Goal: Information Seeking & Learning: Learn about a topic

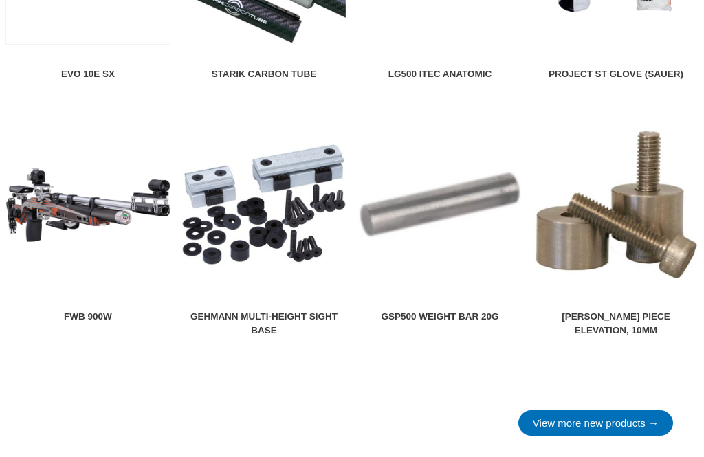
scroll to position [1689, 0]
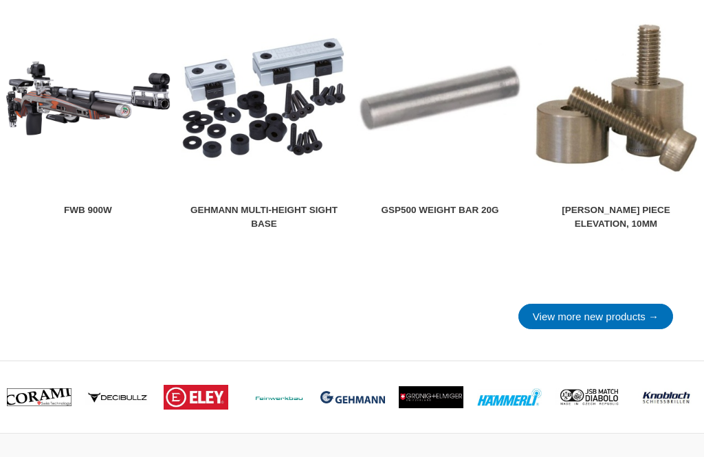
click at [52, 122] on img at bounding box center [87, 98] width 165 height 165
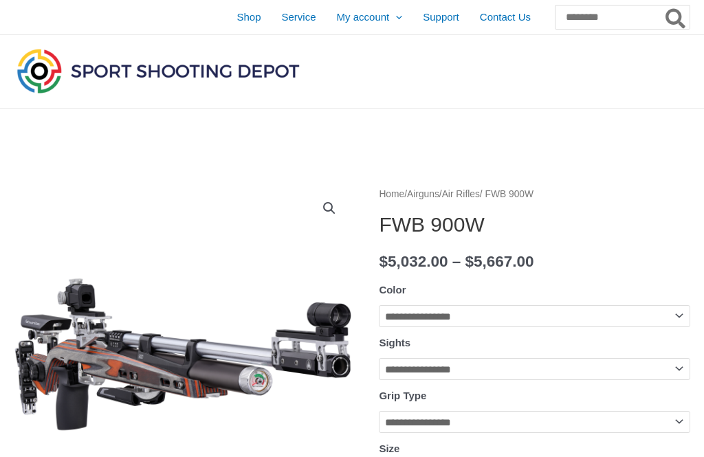
click at [236, 12] on span "Shop" at bounding box center [248, 17] width 24 height 34
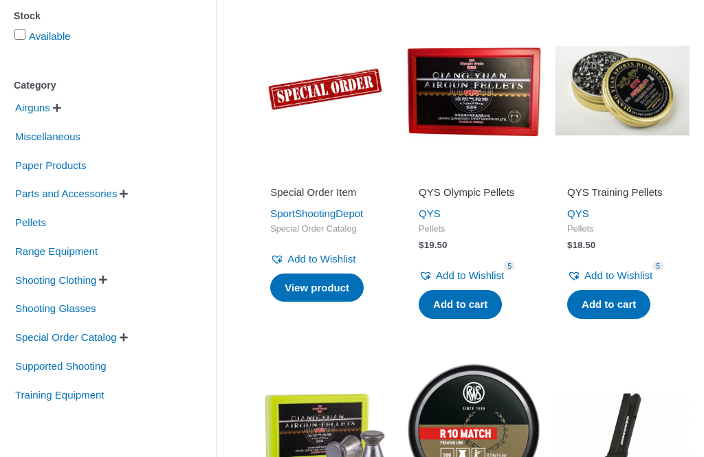
scroll to position [269, 0]
click at [28, 118] on span "Airguns" at bounding box center [33, 107] width 38 height 23
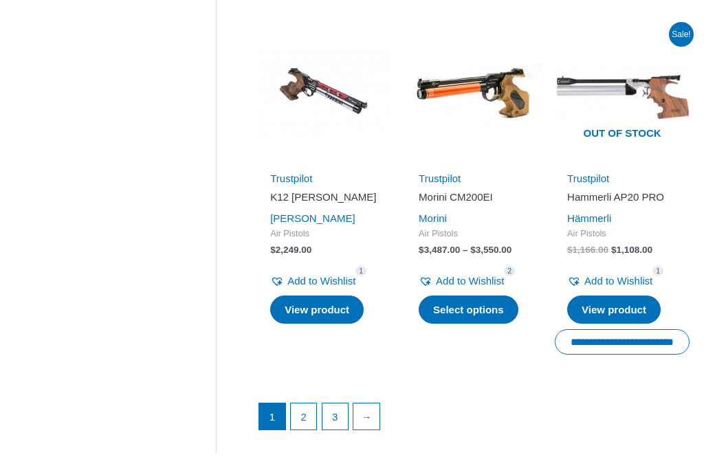
scroll to position [1779, 0]
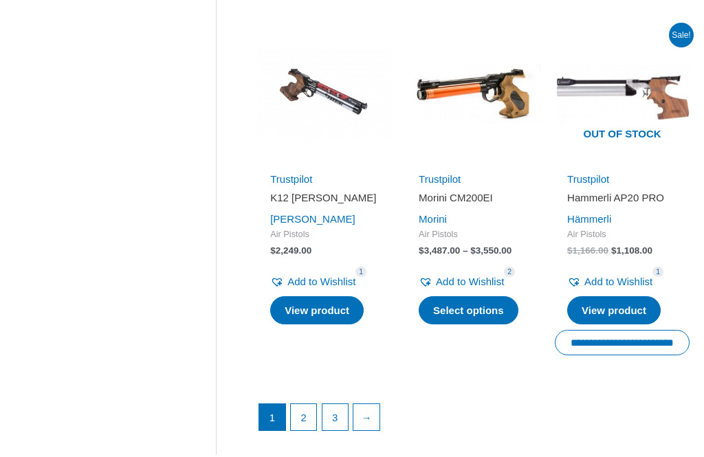
click at [374, 404] on link "→" at bounding box center [366, 417] width 26 height 26
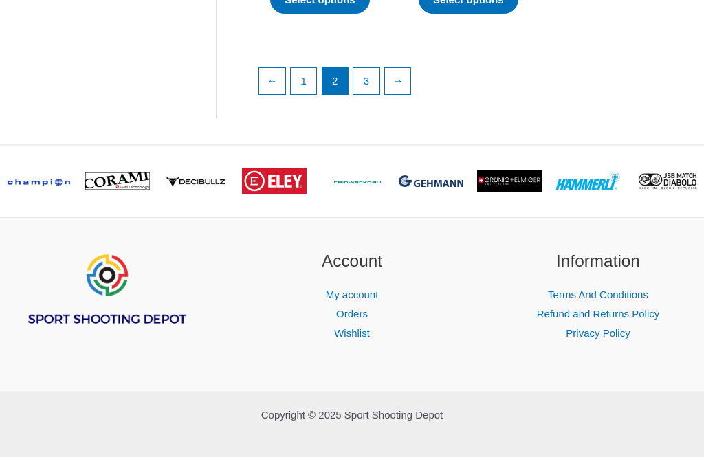
scroll to position [2014, 0]
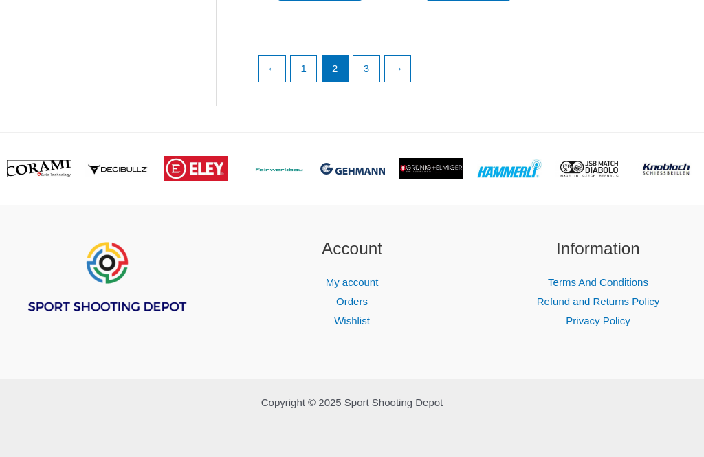
click at [401, 82] on link "→" at bounding box center [398, 69] width 26 height 26
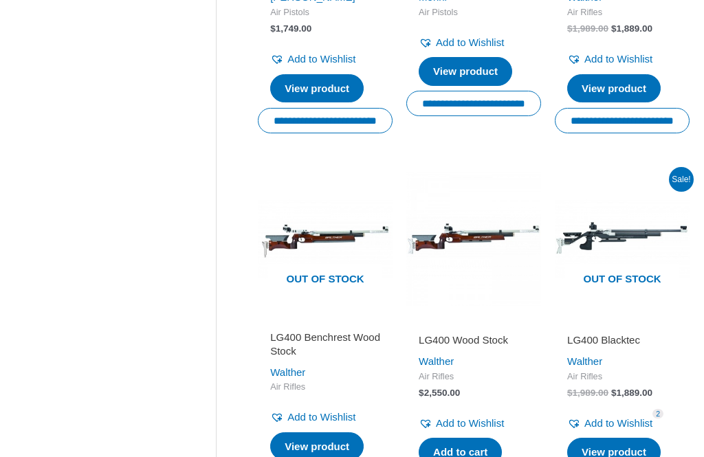
scroll to position [212, 0]
